Goal: Task Accomplishment & Management: Use online tool/utility

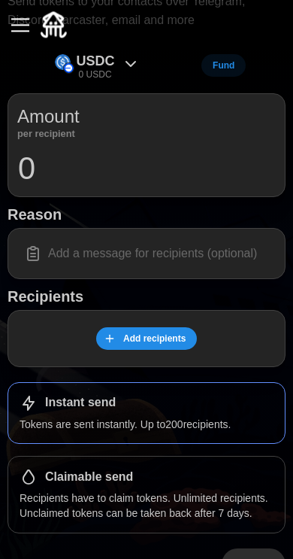
scroll to position [122, 0]
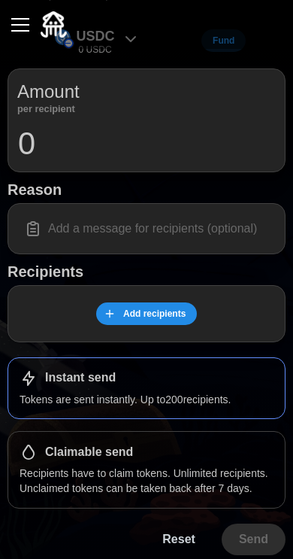
click at [145, 311] on span "Add recipients" at bounding box center [154, 313] width 62 height 21
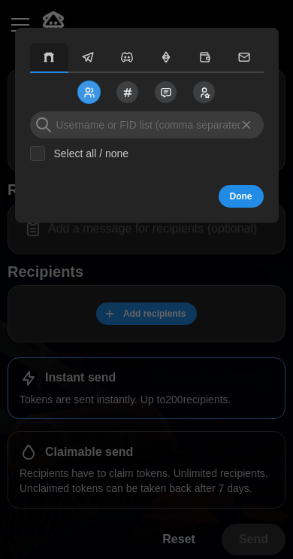
click at [89, 58] on icon "button" at bounding box center [89, 57] width 11 height 9
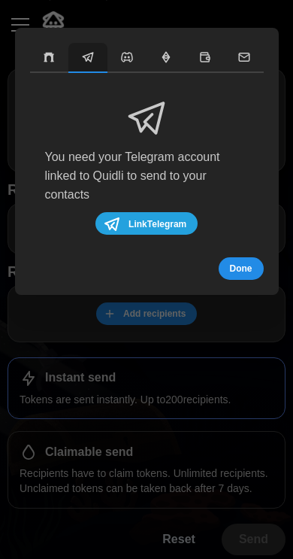
click at [53, 55] on icon "button" at bounding box center [53, 58] width 4 height 8
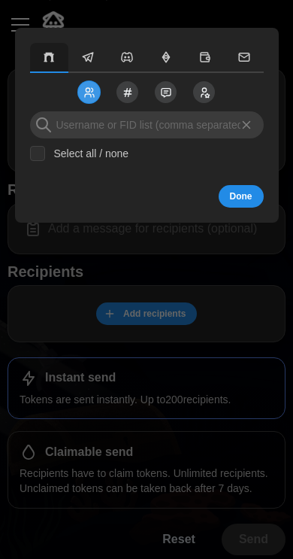
click at [87, 54] on icon "button" at bounding box center [88, 57] width 14 height 14
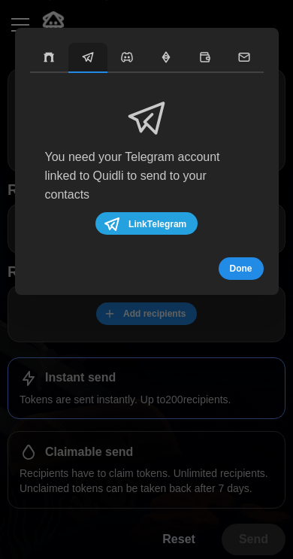
click at [126, 58] on icon "button" at bounding box center [127, 57] width 11 height 9
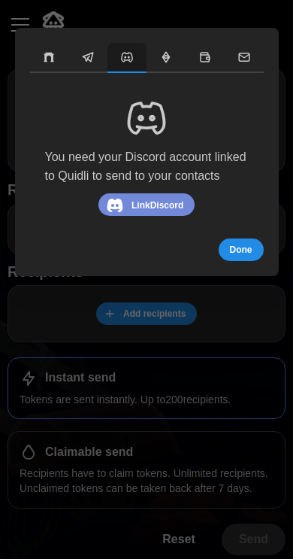
click at [158, 56] on button "button" at bounding box center [166, 58] width 39 height 30
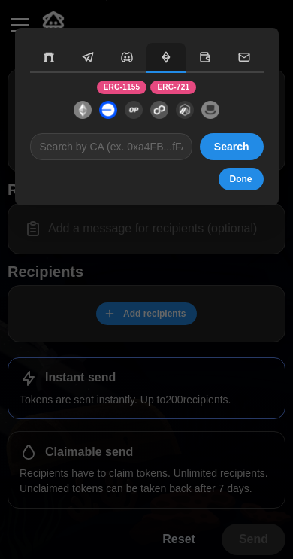
click at [201, 65] on button "button" at bounding box center [205, 58] width 39 height 30
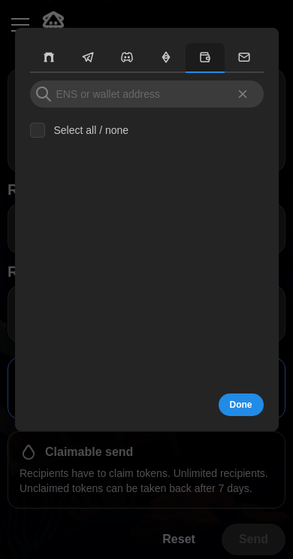
click at [41, 56] on button "button" at bounding box center [49, 58] width 39 height 30
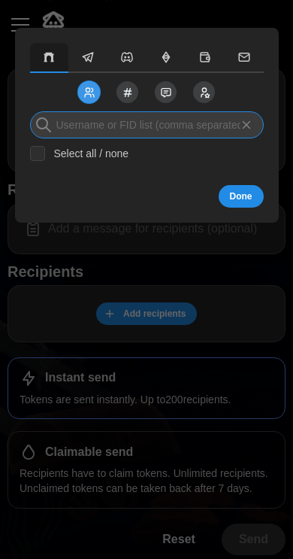
click at [86, 122] on input at bounding box center [147, 124] width 234 height 27
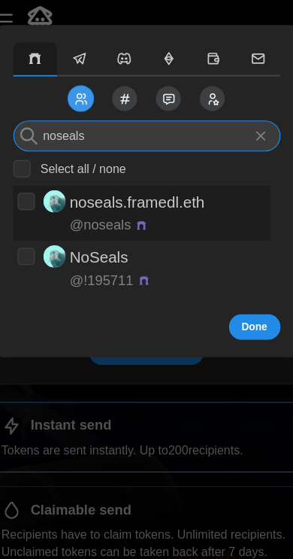
type input "noseals"
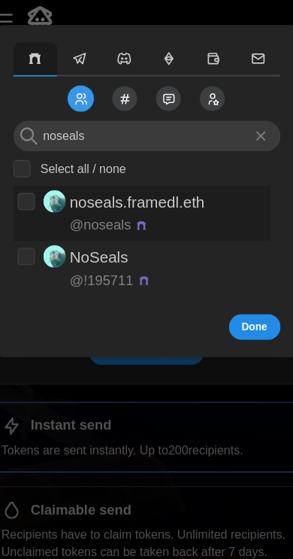
click at [95, 182] on p "noseals.framedl.eth" at bounding box center [139, 183] width 118 height 22
checkbox input "true"
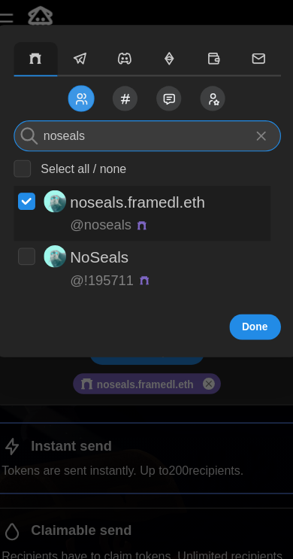
click at [93, 123] on input "noseals" at bounding box center [147, 124] width 234 height 27
click at [66, 122] on input "noseals" at bounding box center [147, 124] width 234 height 27
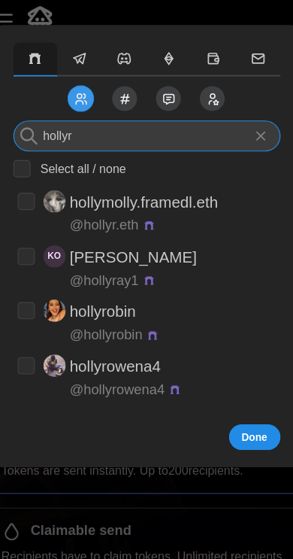
type input "hollyr"
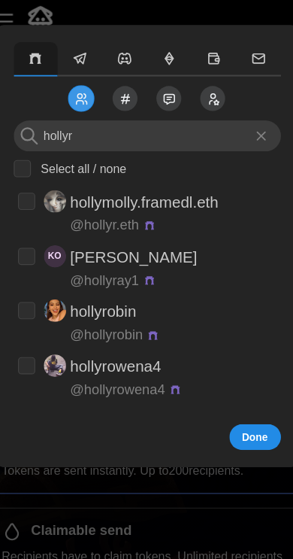
click at [34, 179] on input "checkbox" at bounding box center [41, 182] width 15 height 15
checkbox input "true"
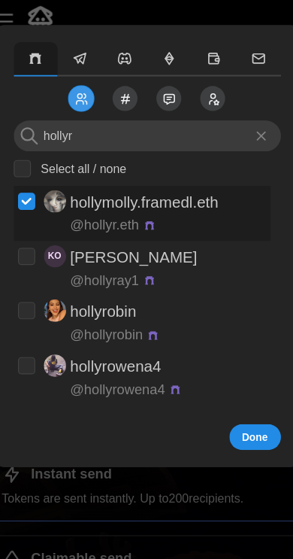
click at [230, 378] on span "Done" at bounding box center [241, 388] width 23 height 21
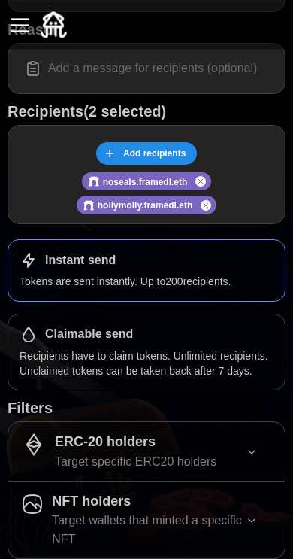
scroll to position [282, 0]
click at [242, 348] on p "Recipients have to claim tokens. Unlimited recipients. Unclaimed tokens can be …" at bounding box center [147, 363] width 254 height 31
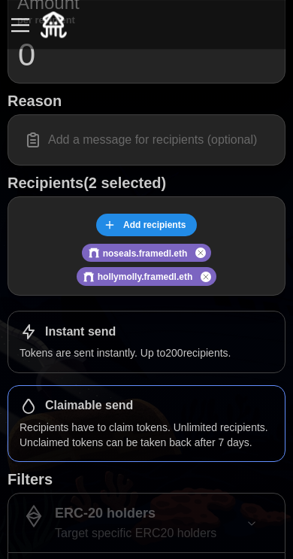
scroll to position [211, 0]
click at [222, 331] on div "Instant send" at bounding box center [147, 332] width 254 height 18
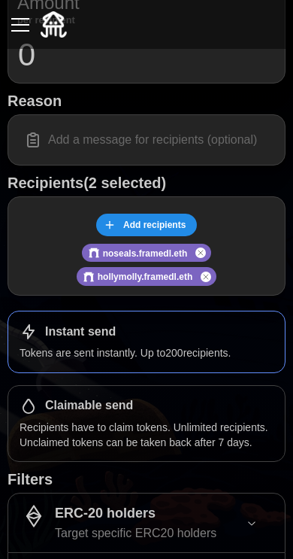
click at [229, 408] on div "Claimable send" at bounding box center [147, 406] width 254 height 18
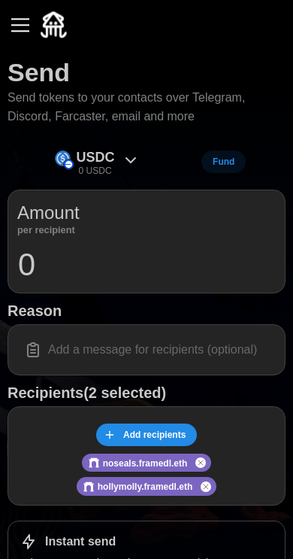
scroll to position [0, 0]
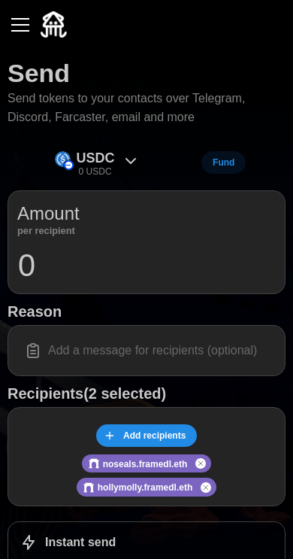
click at [126, 163] on icon at bounding box center [131, 161] width 18 height 18
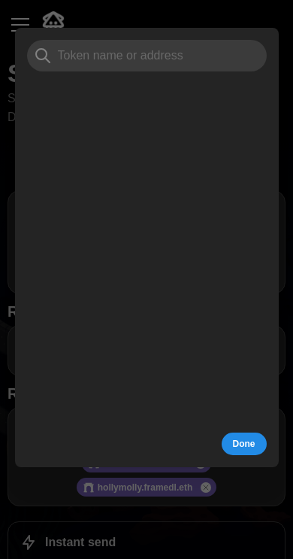
click at [254, 441] on span "Done" at bounding box center [244, 443] width 23 height 21
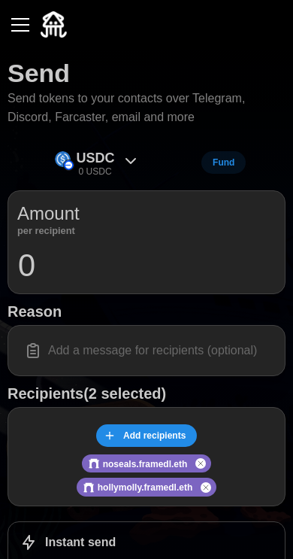
click at [229, 160] on span "Fund" at bounding box center [224, 162] width 22 height 21
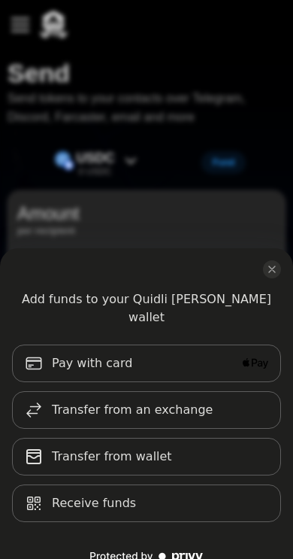
click at [278, 265] on icon "close modal" at bounding box center [272, 269] width 12 height 12
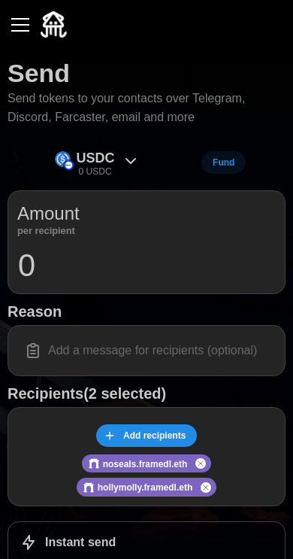
click at [20, 26] on button "button" at bounding box center [21, 25] width 26 height 26
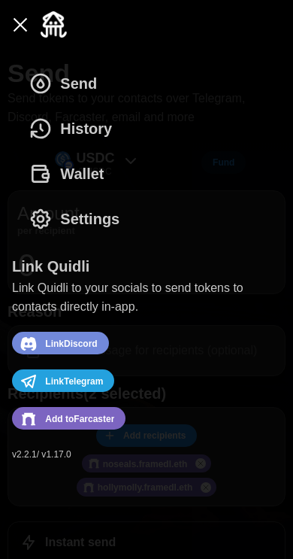
click at [19, 27] on button "button" at bounding box center [21, 25] width 26 height 26
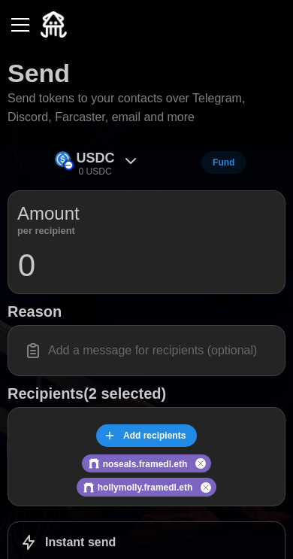
click at [20, 34] on button "button" at bounding box center [21, 25] width 26 height 26
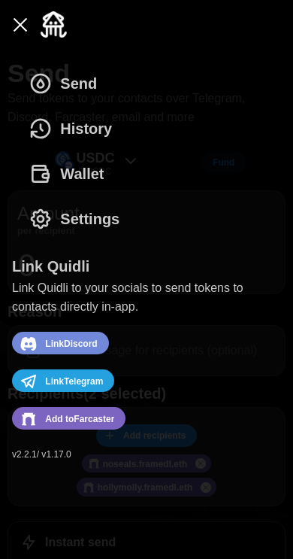
click at [23, 31] on button "button" at bounding box center [21, 25] width 26 height 26
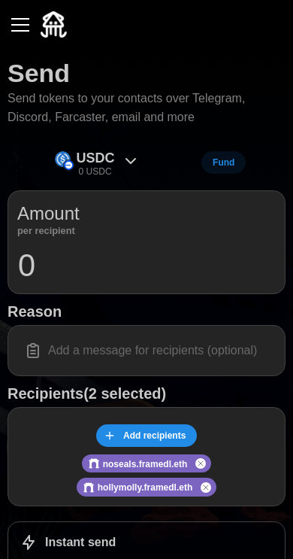
click at [29, 26] on div "button" at bounding box center [20, 25] width 18 height 2
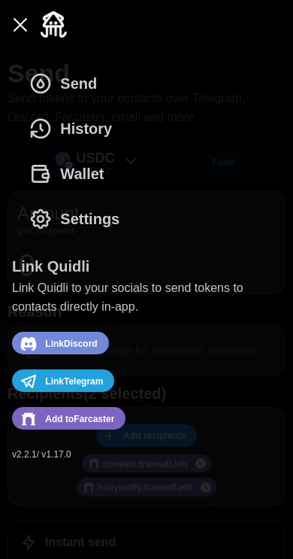
click at [20, 22] on button "button" at bounding box center [21, 25] width 26 height 26
